Goal: Transaction & Acquisition: Obtain resource

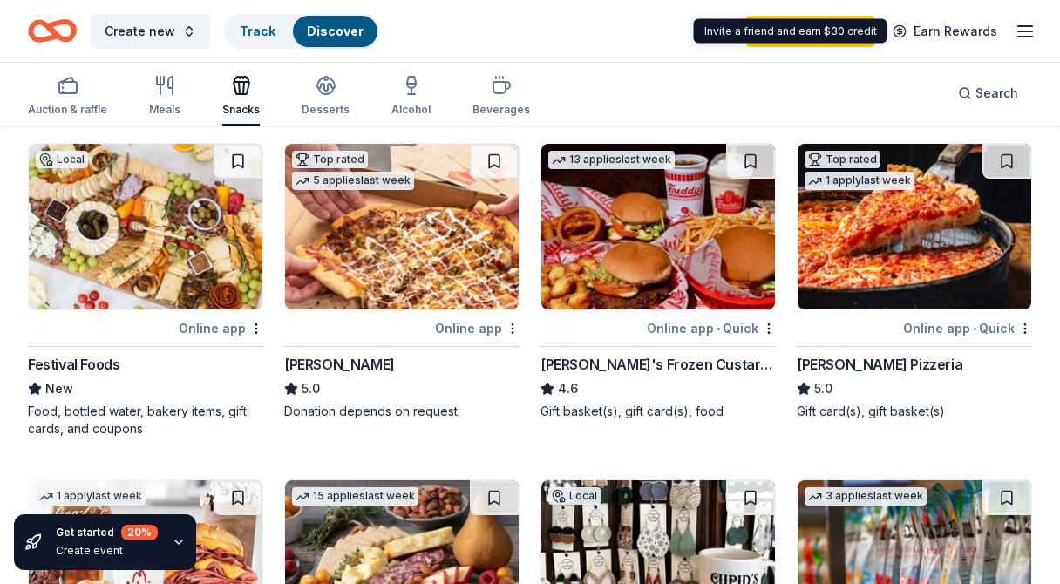
scroll to position [841, 0]
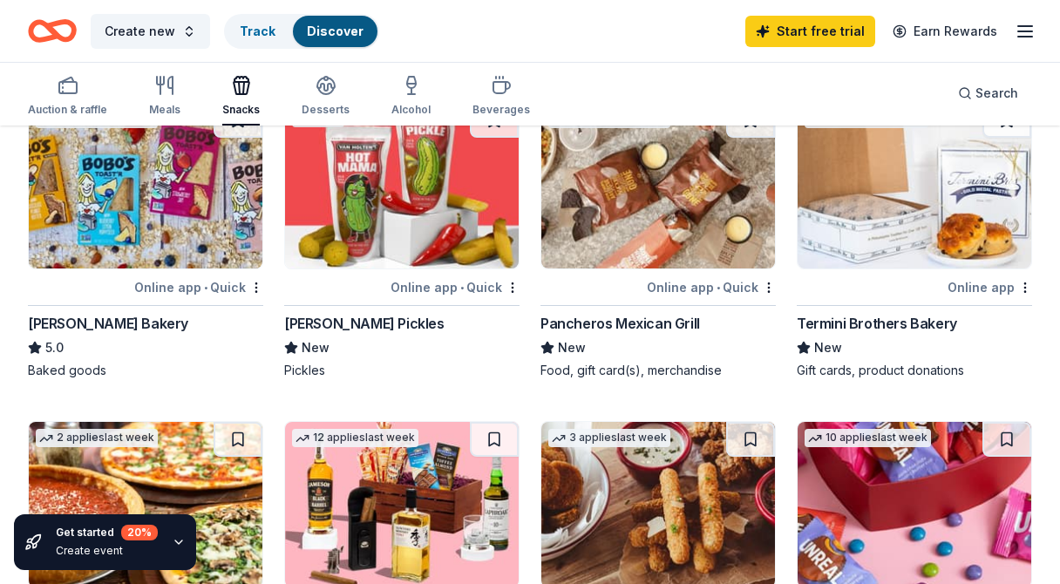
click at [1025, 28] on icon "button" at bounding box center [1025, 31] width 21 height 21
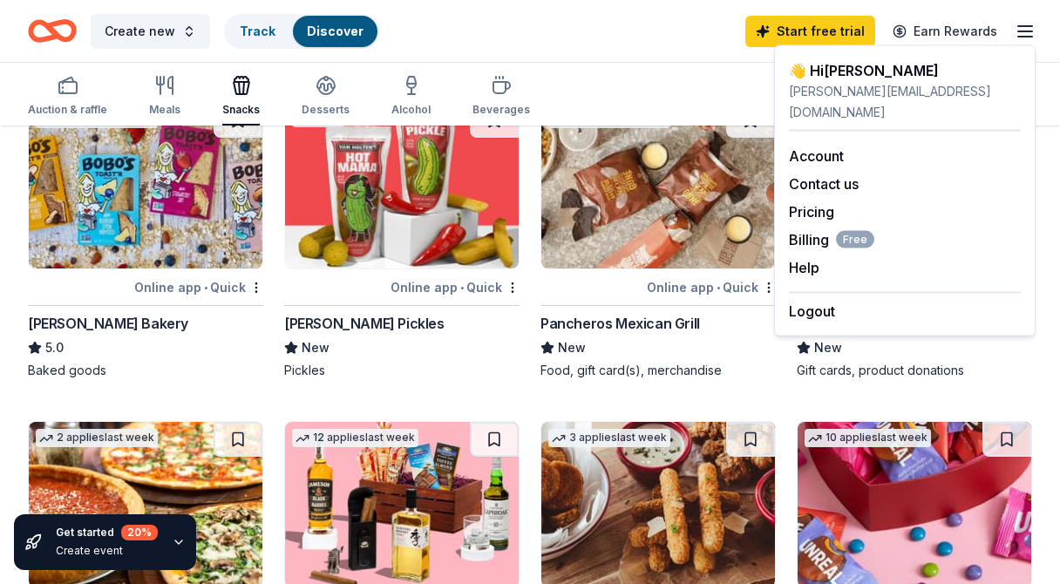
drag, startPoint x: 653, startPoint y: 44, endPoint x: 702, endPoint y: 42, distance: 48.9
click at [653, 44] on div "Create new Track Discover Start free trial Earn Rewards" at bounding box center [530, 30] width 1004 height 41
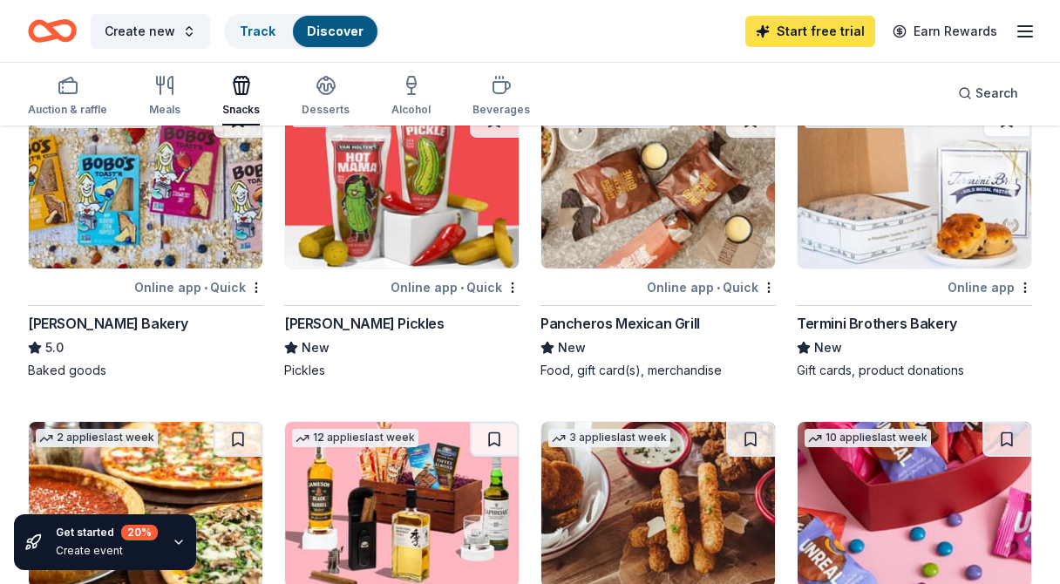
click at [817, 36] on link "Start free trial" at bounding box center [810, 31] width 130 height 31
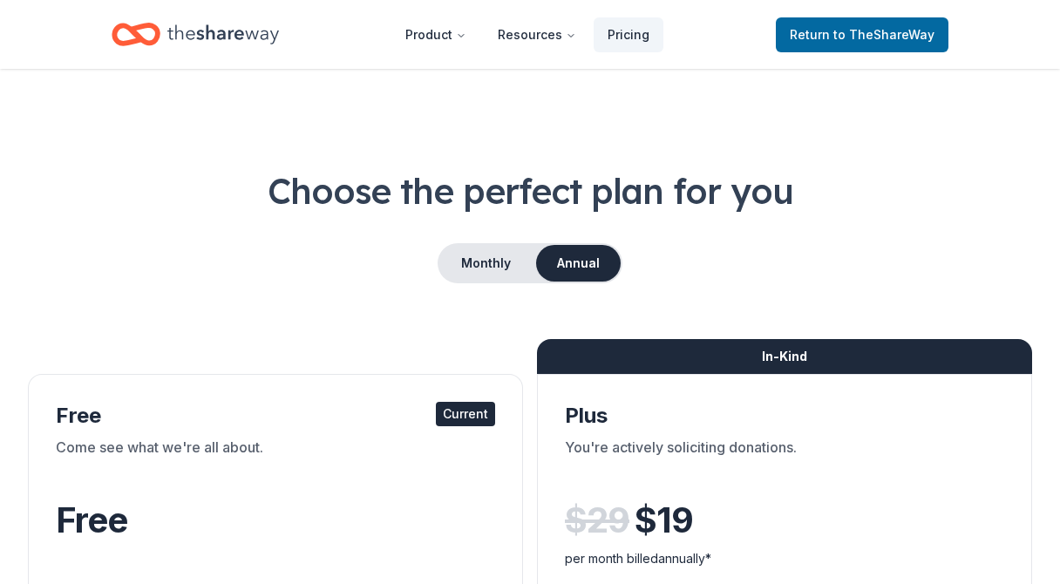
click at [187, 41] on icon "Home" at bounding box center [223, 35] width 112 height 36
click at [450, 33] on button "Product" at bounding box center [435, 34] width 89 height 35
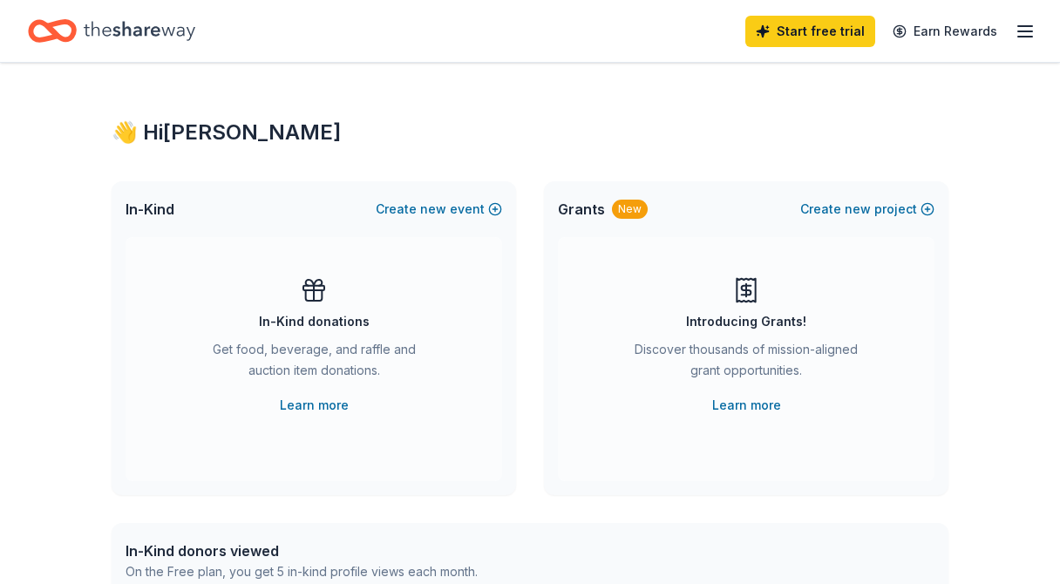
click at [141, 35] on icon "Home" at bounding box center [140, 30] width 112 height 19
click at [1024, 29] on icon "button" at bounding box center [1025, 31] width 21 height 21
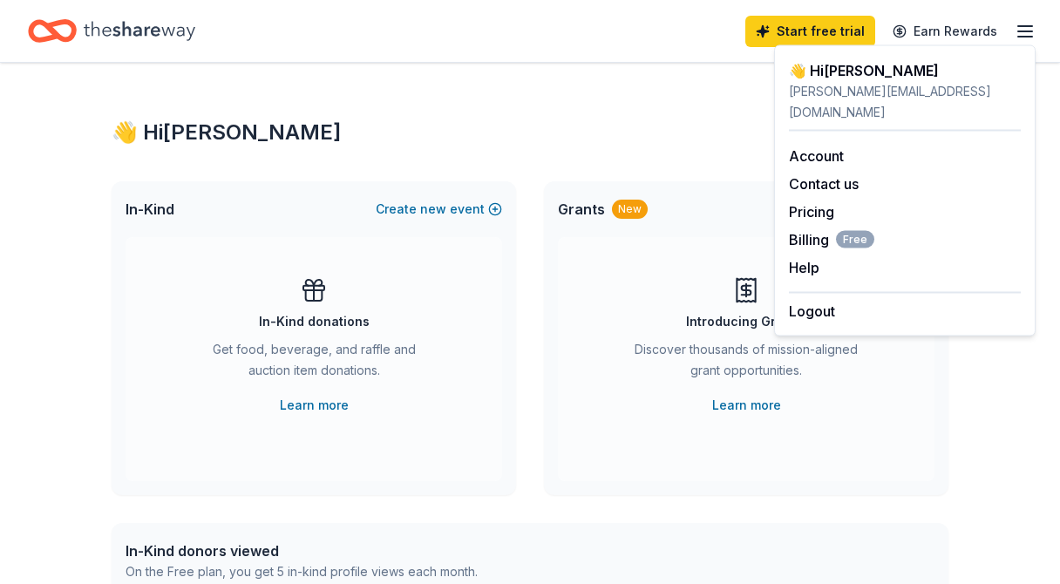
click at [1024, 29] on icon "button" at bounding box center [1025, 31] width 21 height 21
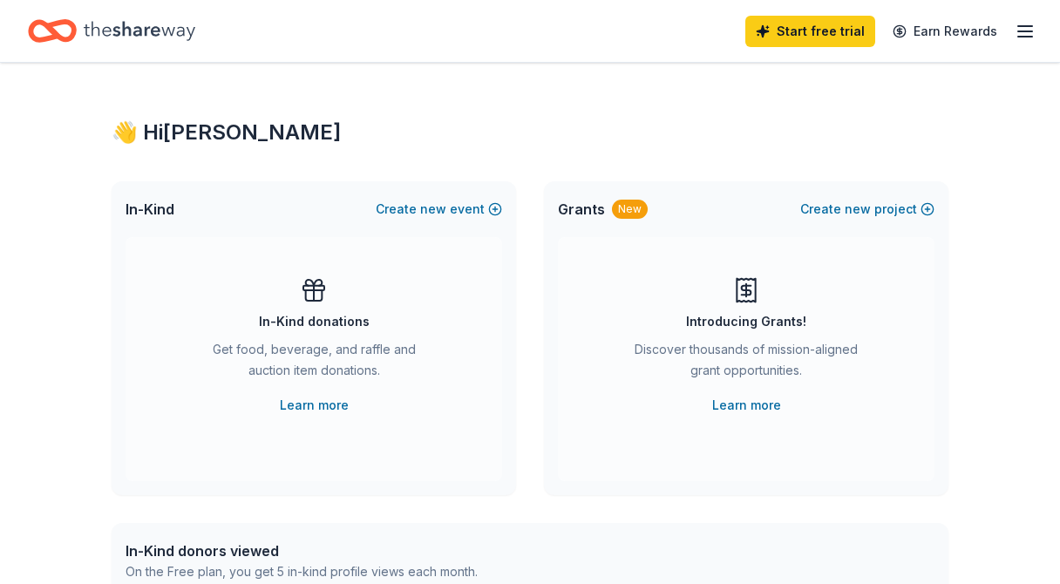
click at [168, 29] on icon "Home" at bounding box center [140, 30] width 112 height 19
click at [188, 127] on div "👋 Hi Delaney" at bounding box center [530, 133] width 837 height 28
click at [65, 28] on icon "Home" at bounding box center [52, 30] width 49 height 41
click at [187, 211] on div "In-Kind Create new event" at bounding box center [314, 209] width 405 height 56
click at [201, 129] on div "👋 Hi Delaney" at bounding box center [530, 133] width 837 height 28
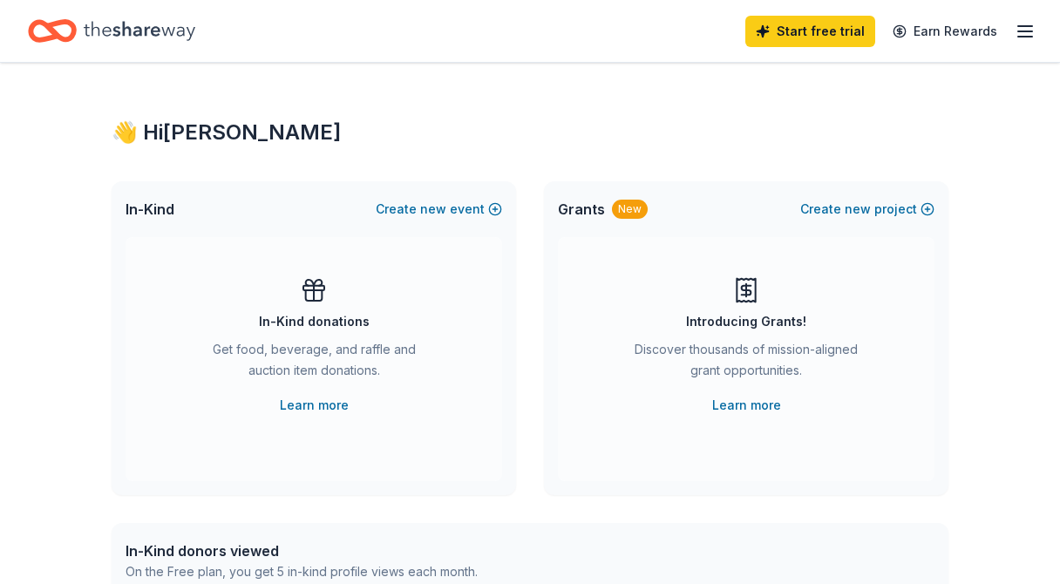
click at [1024, 31] on icon "button" at bounding box center [1025, 31] width 21 height 21
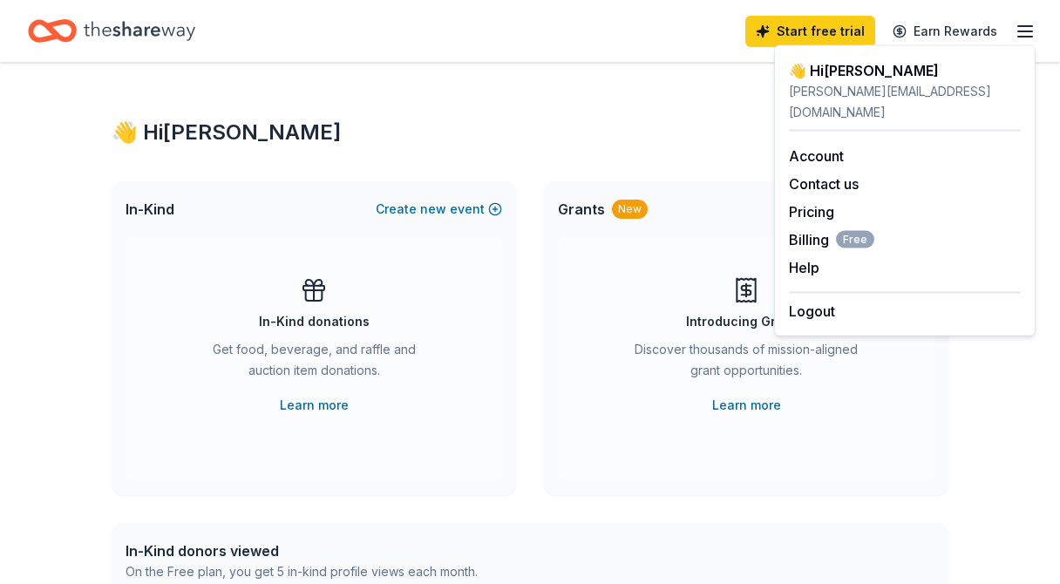
click at [684, 84] on div "👋 Hi Delaney In-Kind Create new event In-Kind donations Get food, beverage, and…" at bounding box center [530, 572] width 893 height 1018
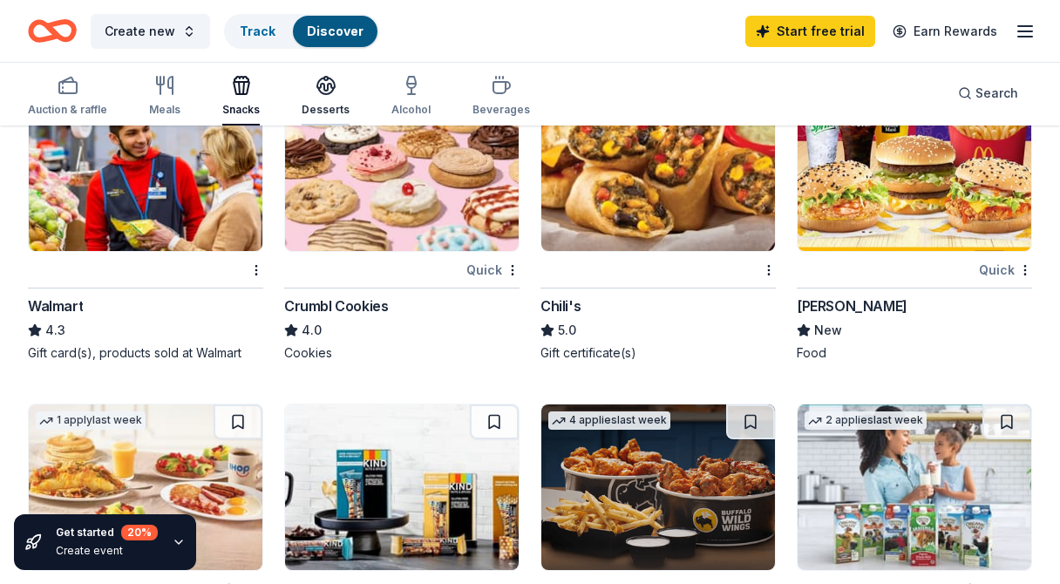
scroll to position [1514, 0]
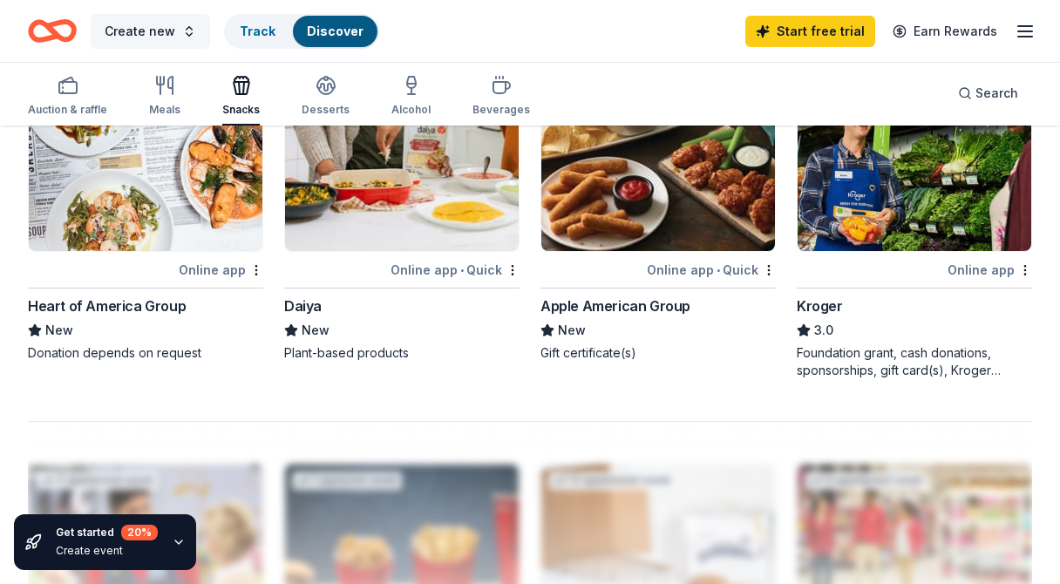
click at [163, 26] on span "Create new" at bounding box center [140, 31] width 71 height 21
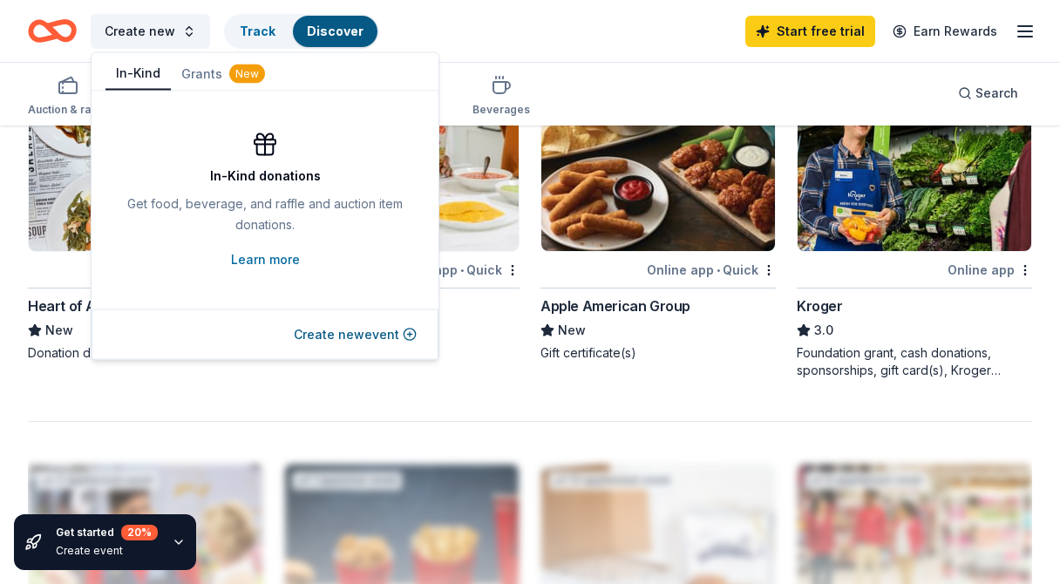
click at [131, 65] on button "In-Kind" at bounding box center [137, 74] width 65 height 33
click at [478, 32] on div "Create new Track Discover Start free trial Earn Rewards" at bounding box center [530, 30] width 1004 height 41
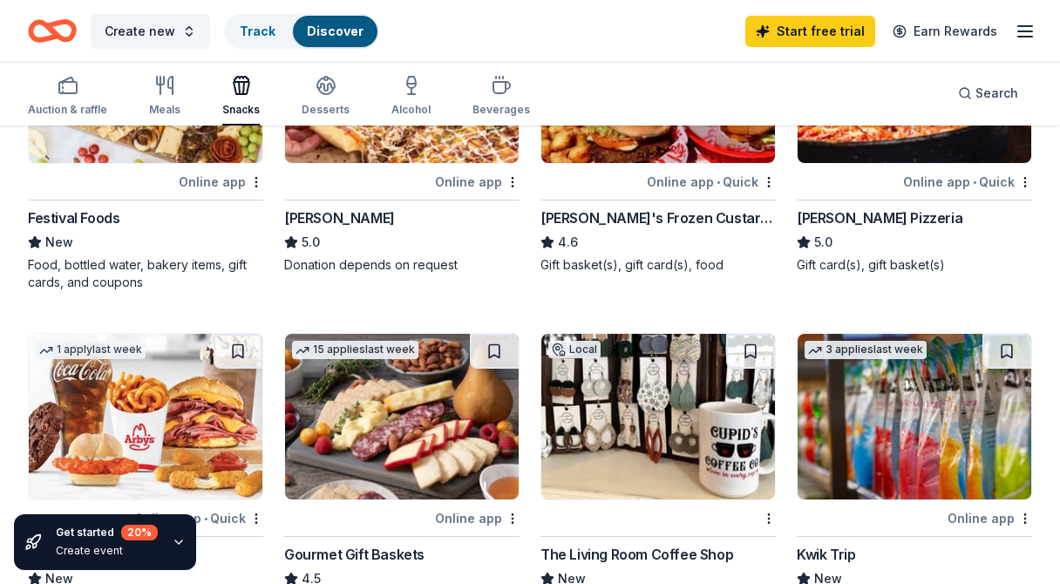
scroll to position [358, 0]
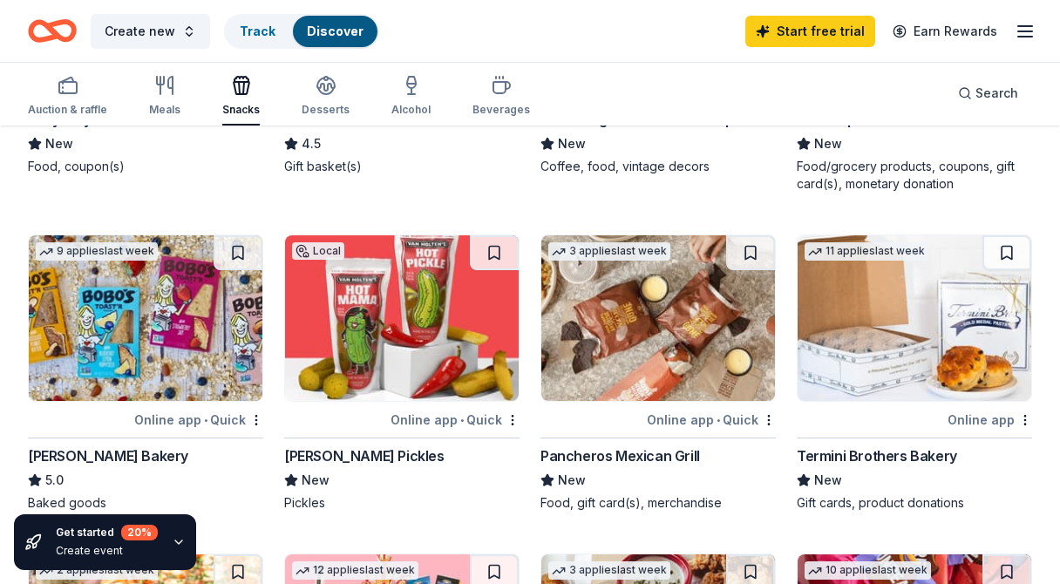
scroll to position [539, 0]
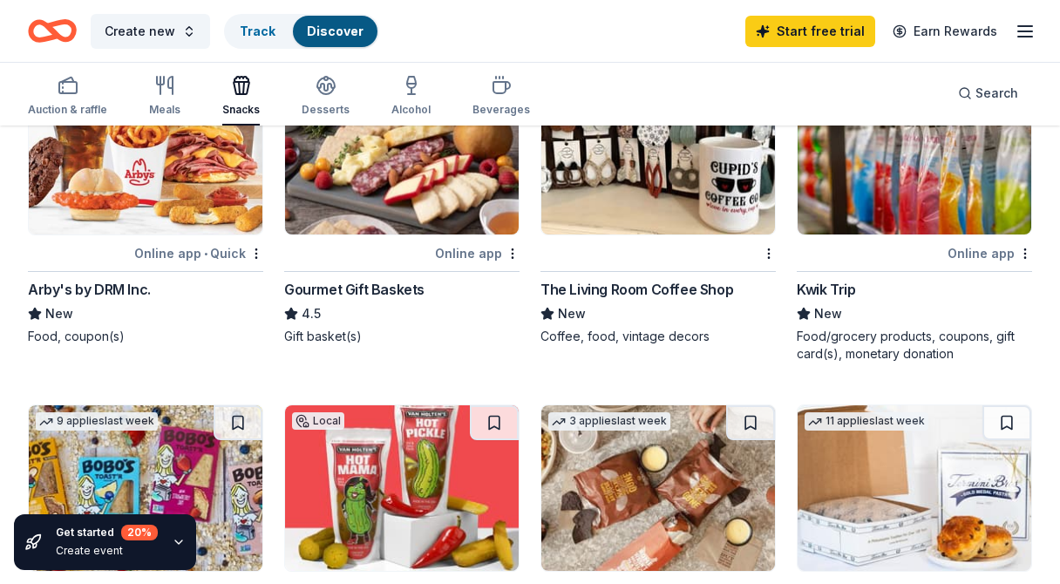
click at [867, 207] on img at bounding box center [915, 152] width 234 height 166
click at [835, 291] on div "Kwik Trip" at bounding box center [826, 289] width 58 height 21
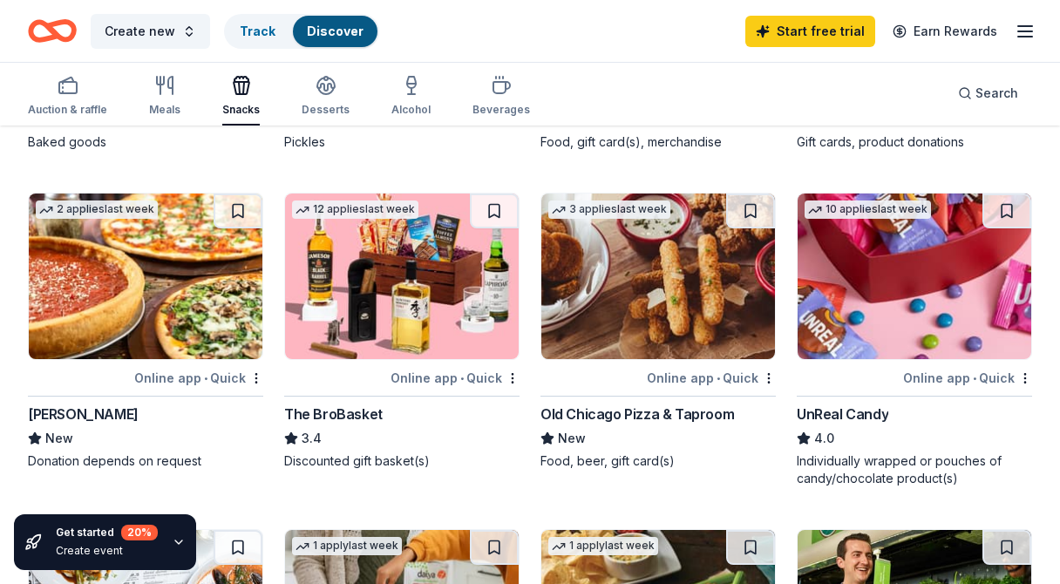
scroll to position [1117, 0]
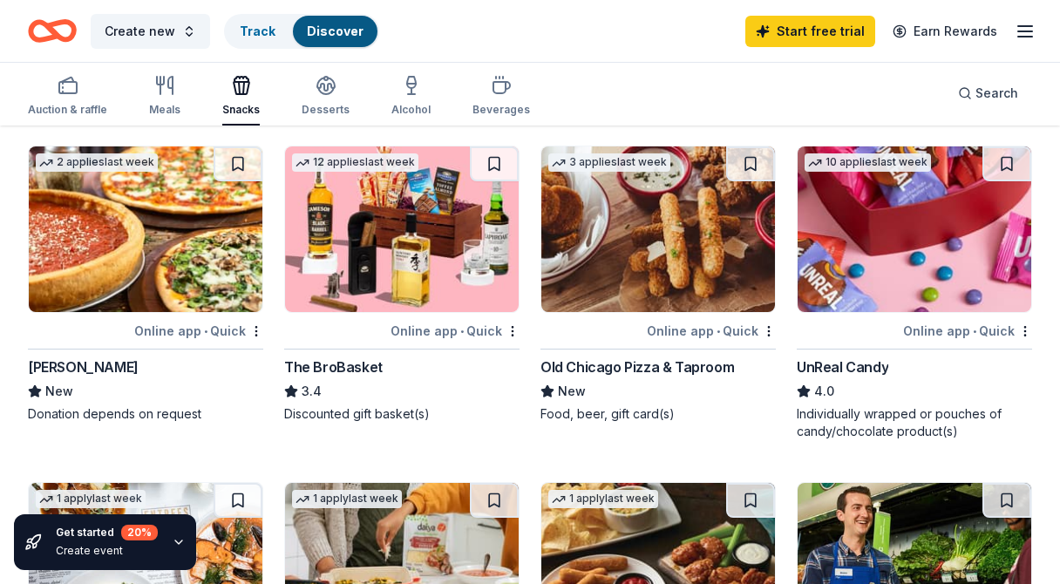
click at [842, 304] on img at bounding box center [915, 229] width 234 height 166
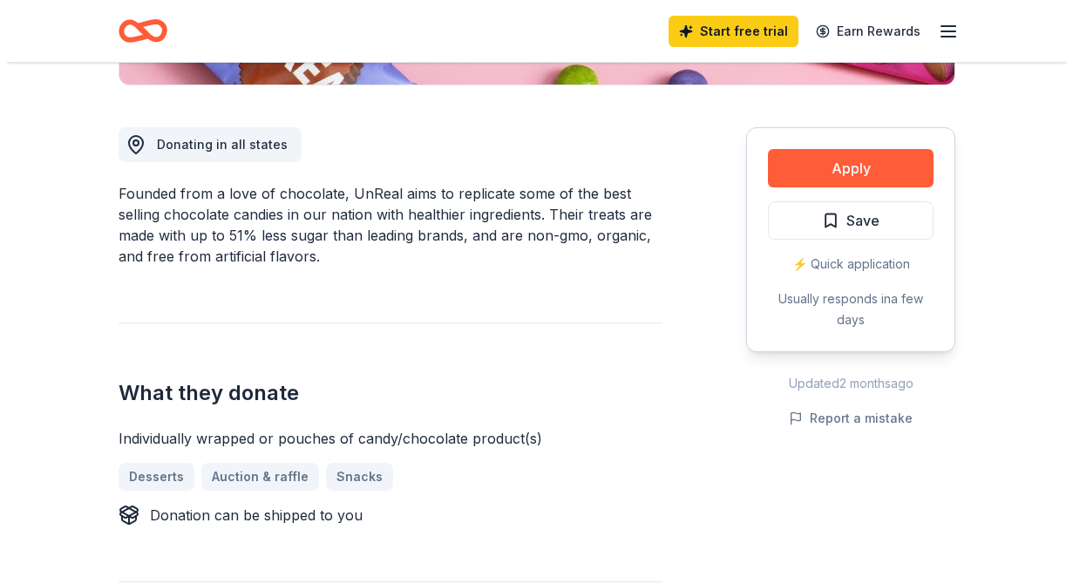
scroll to position [433, 0]
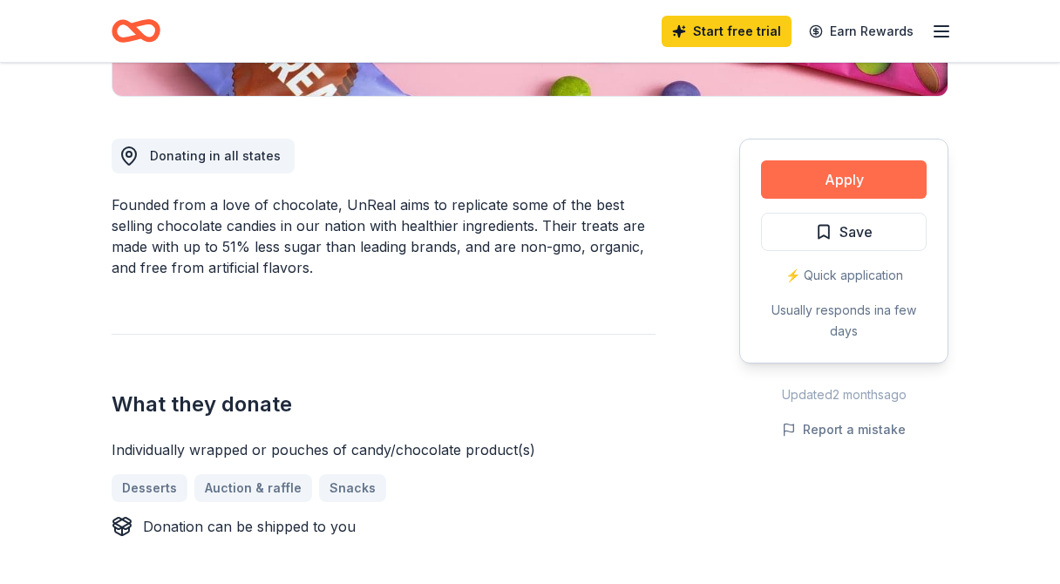
click at [780, 191] on button "Apply" at bounding box center [844, 179] width 166 height 38
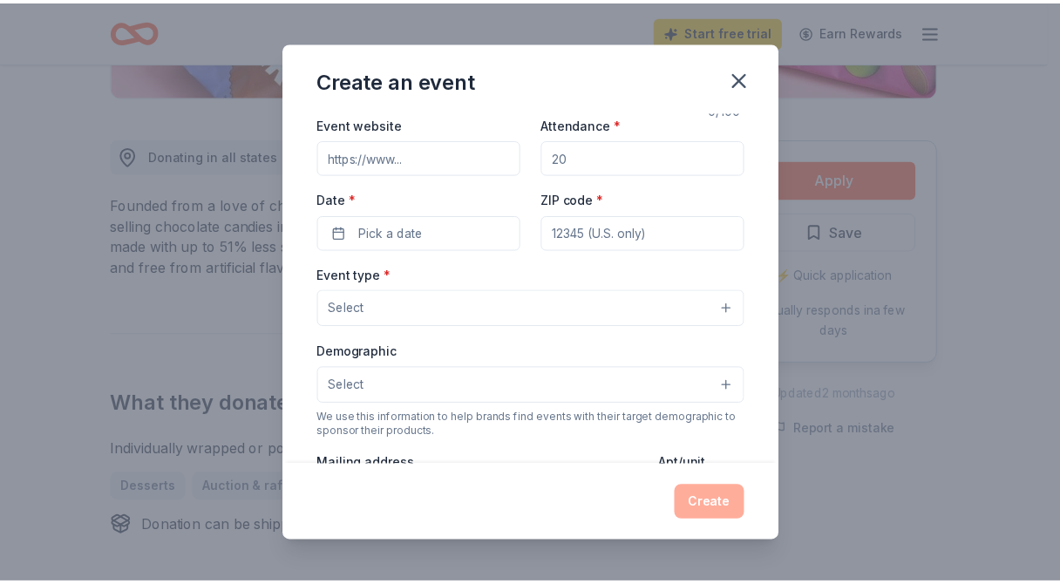
scroll to position [479, 0]
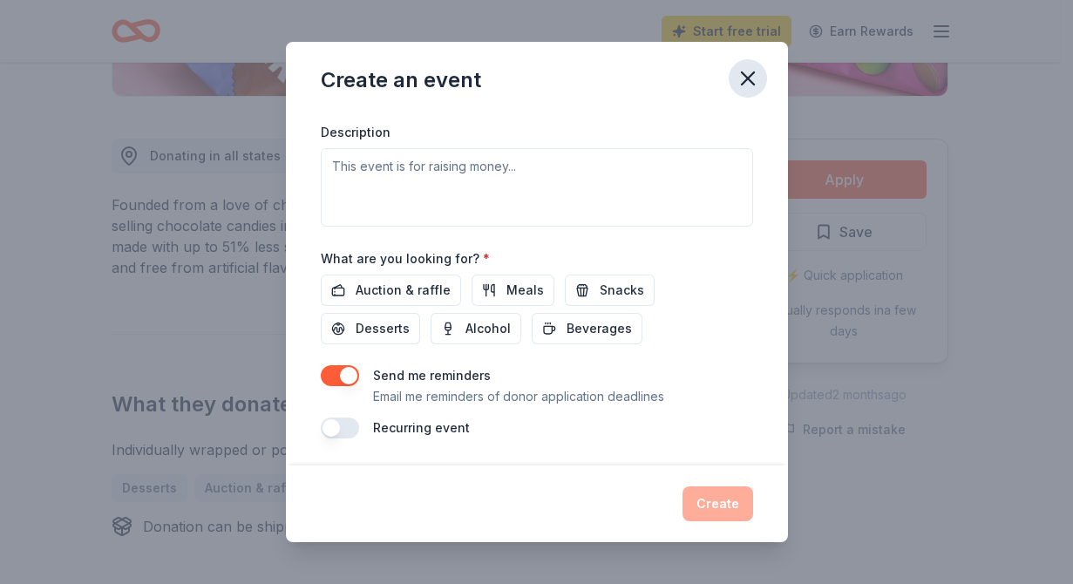
click at [752, 85] on icon "button" at bounding box center [748, 78] width 24 height 24
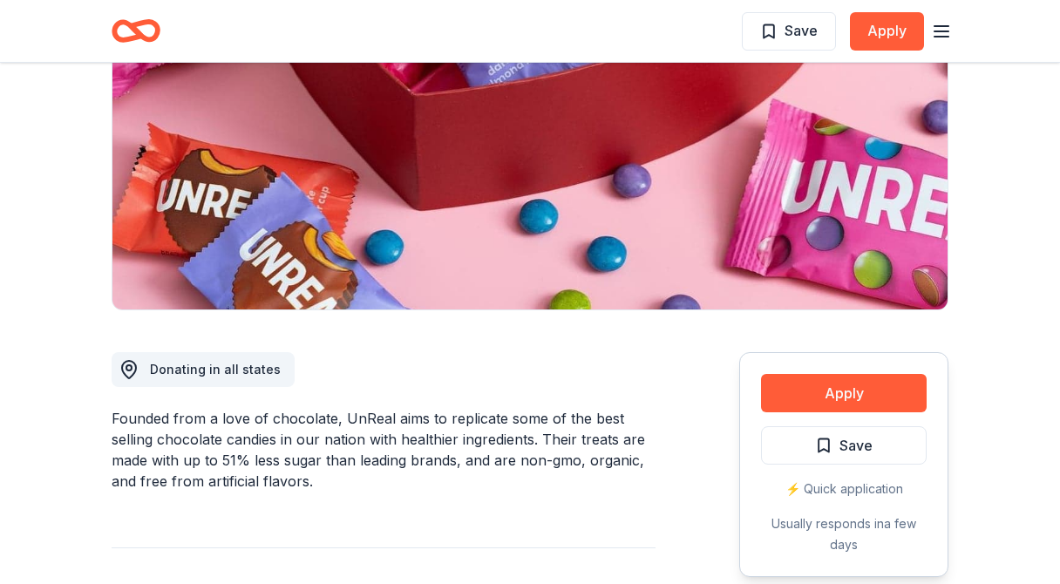
scroll to position [0, 0]
